Goal: Use online tool/utility: Utilize a website feature to perform a specific function

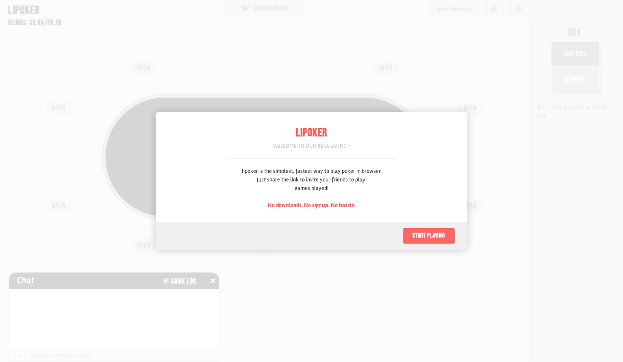
click at [427, 237] on button "Start playing" at bounding box center [429, 236] width 53 height 16
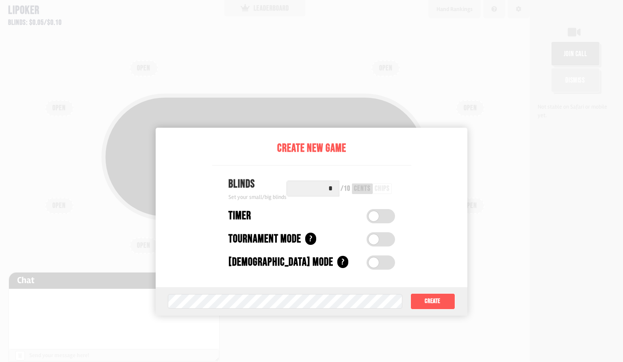
scroll to position [41, 0]
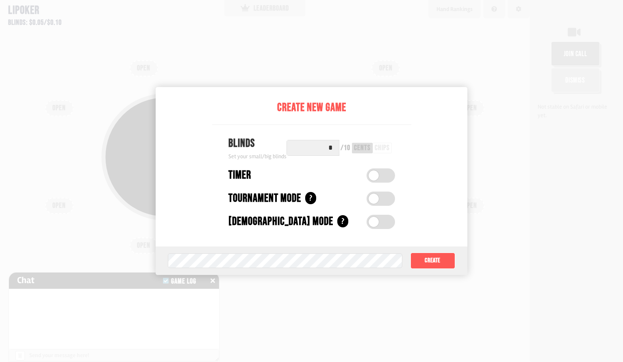
click at [377, 151] on div "chips" at bounding box center [382, 147] width 15 height 7
click at [325, 151] on input "*" at bounding box center [313, 148] width 53 height 16
type input "*"
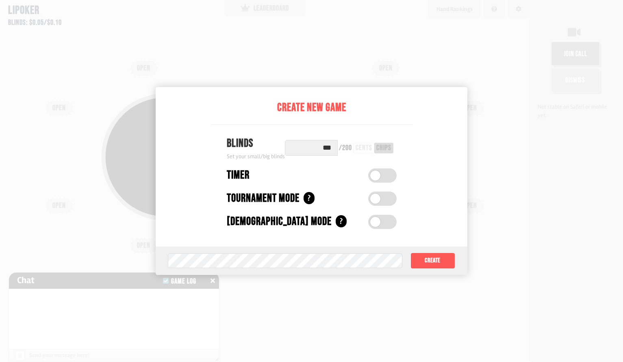
type input "***"
click at [439, 258] on button "Create" at bounding box center [433, 260] width 45 height 16
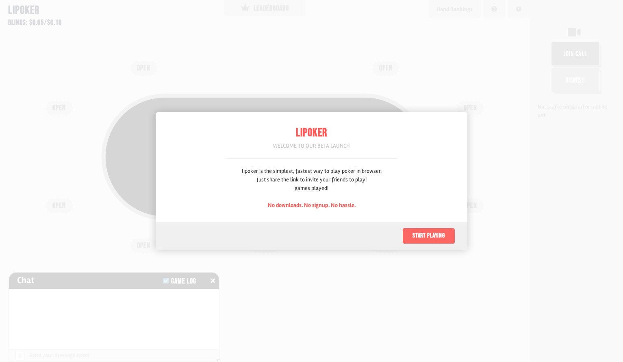
scroll to position [41, 0]
click at [435, 242] on button "Start playing" at bounding box center [429, 236] width 53 height 16
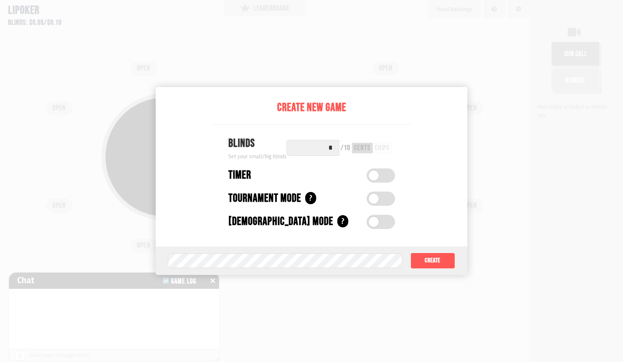
click at [328, 146] on input "*" at bounding box center [313, 148] width 53 height 16
click at [383, 146] on div "chips" at bounding box center [382, 147] width 15 height 7
click at [327, 147] on input "*" at bounding box center [313, 148] width 53 height 16
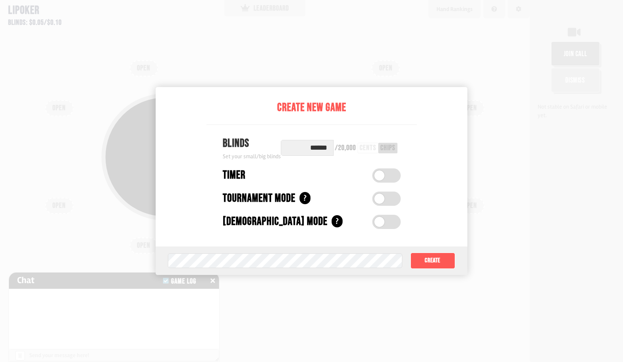
type input "******"
click at [439, 257] on button "Create" at bounding box center [433, 260] width 45 height 16
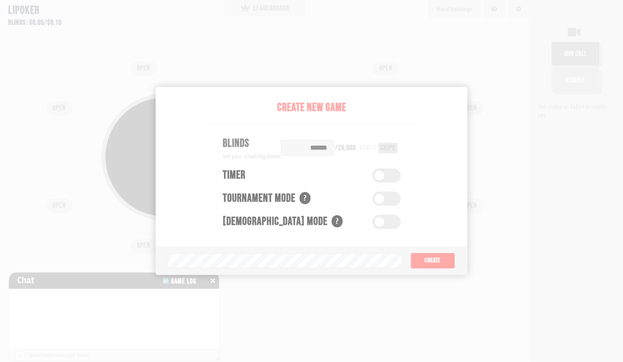
click at [505, 215] on div "Pot: $0.00 COPY GAME LINK OPEN OPEN OPEN OPEN OPEN OPEN OPEN OPEN OPEN" at bounding box center [265, 181] width 530 height 362
